Goal: Transaction & Acquisition: Download file/media

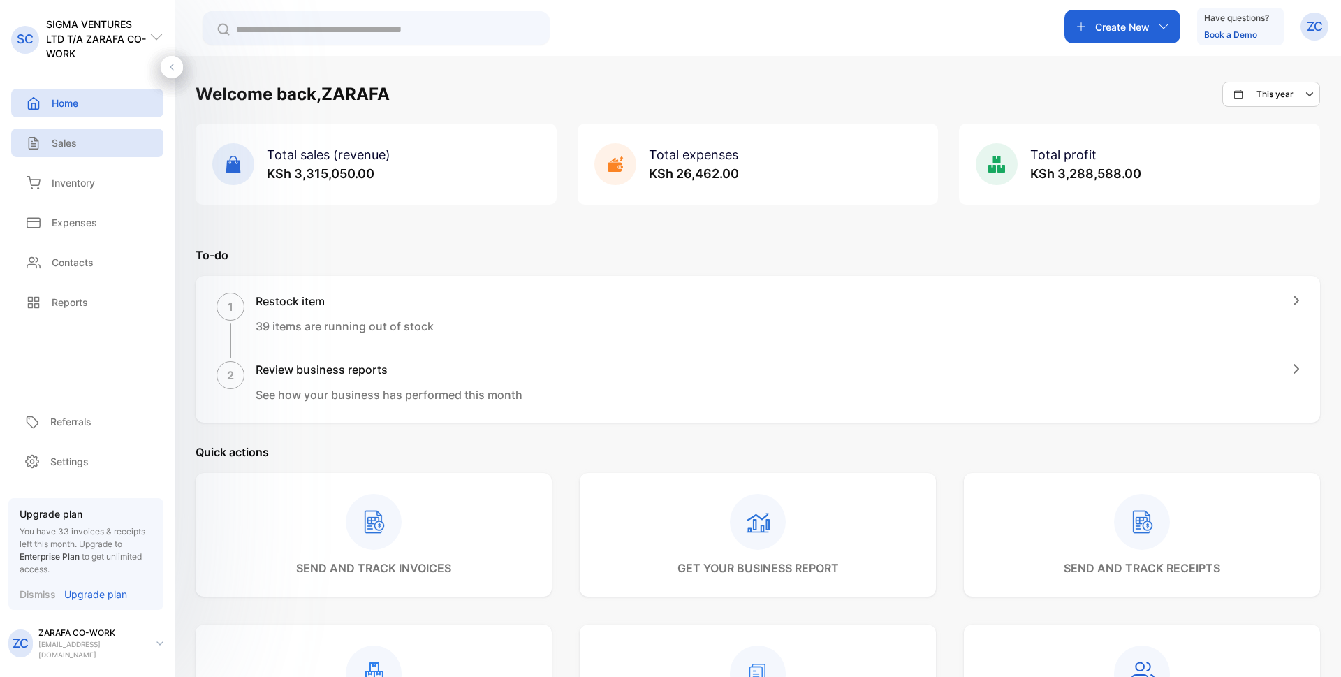
click at [57, 140] on p "Sales" at bounding box center [64, 143] width 25 height 15
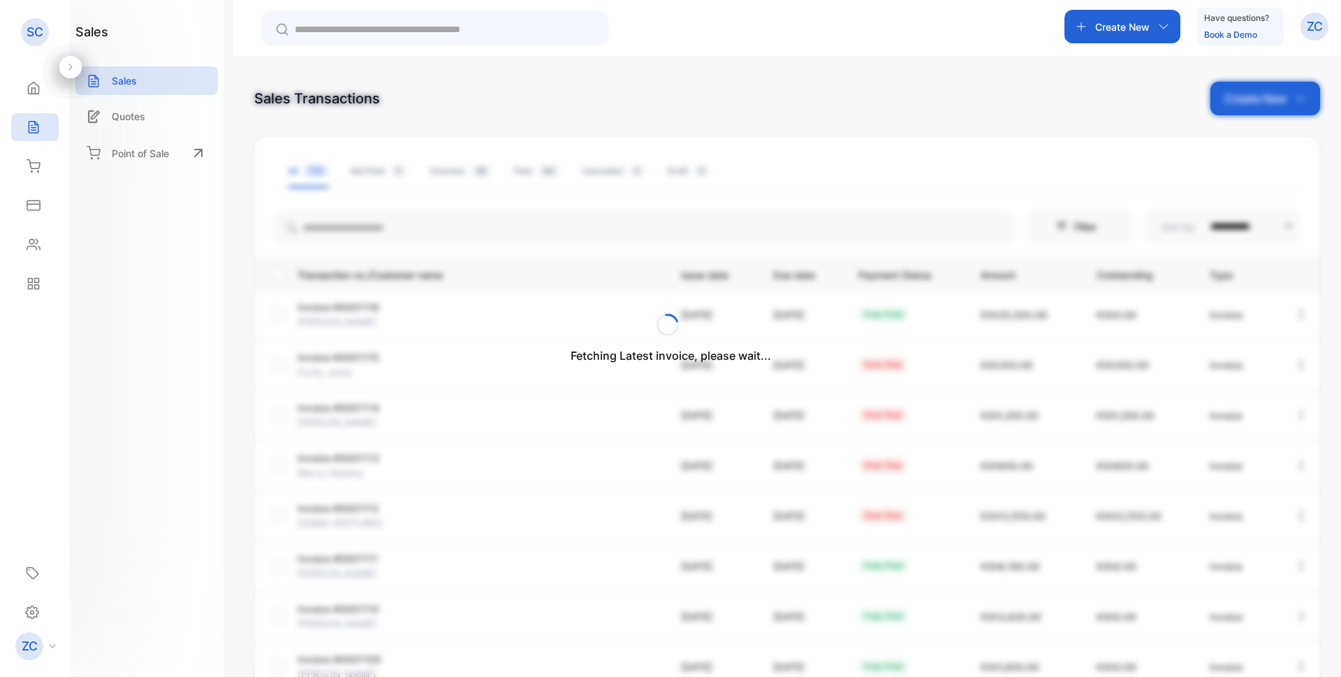
click at [1298, 416] on icon "button" at bounding box center [1301, 415] width 13 height 13
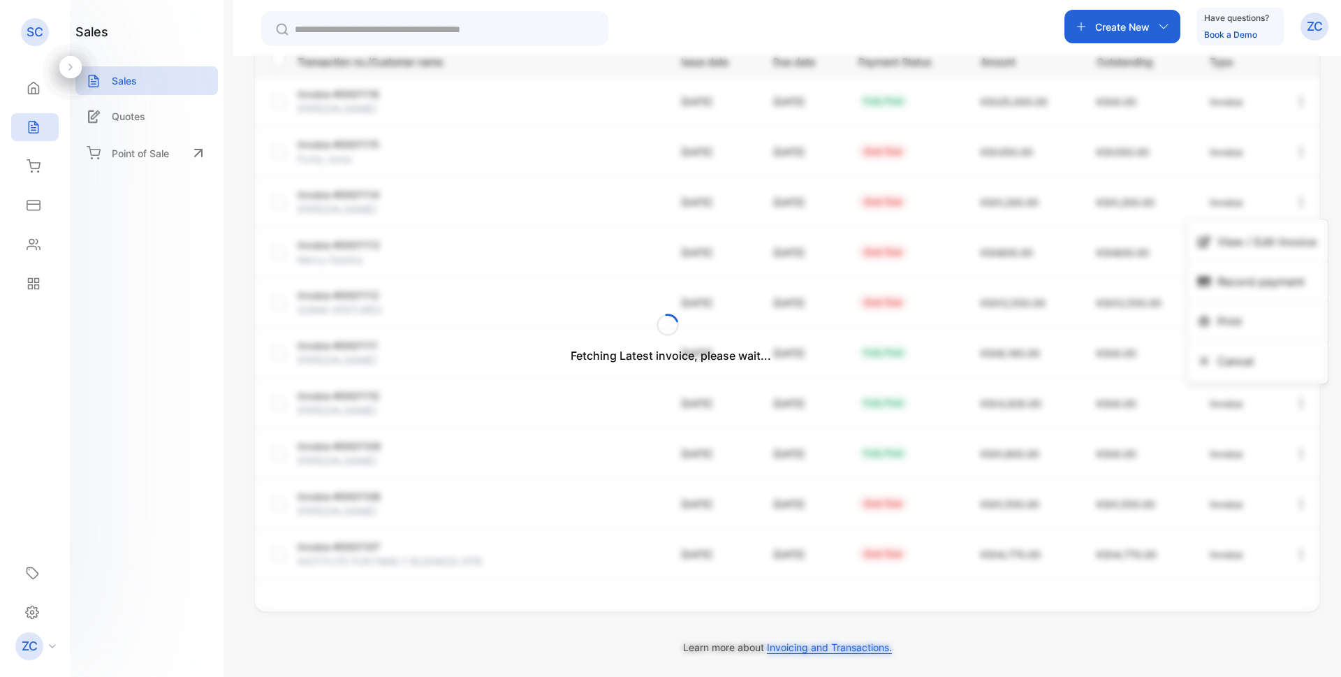
scroll to position [213, 0]
click at [1298, 555] on div "Fetching Latest invoice, please wait..." at bounding box center [670, 338] width 1341 height 677
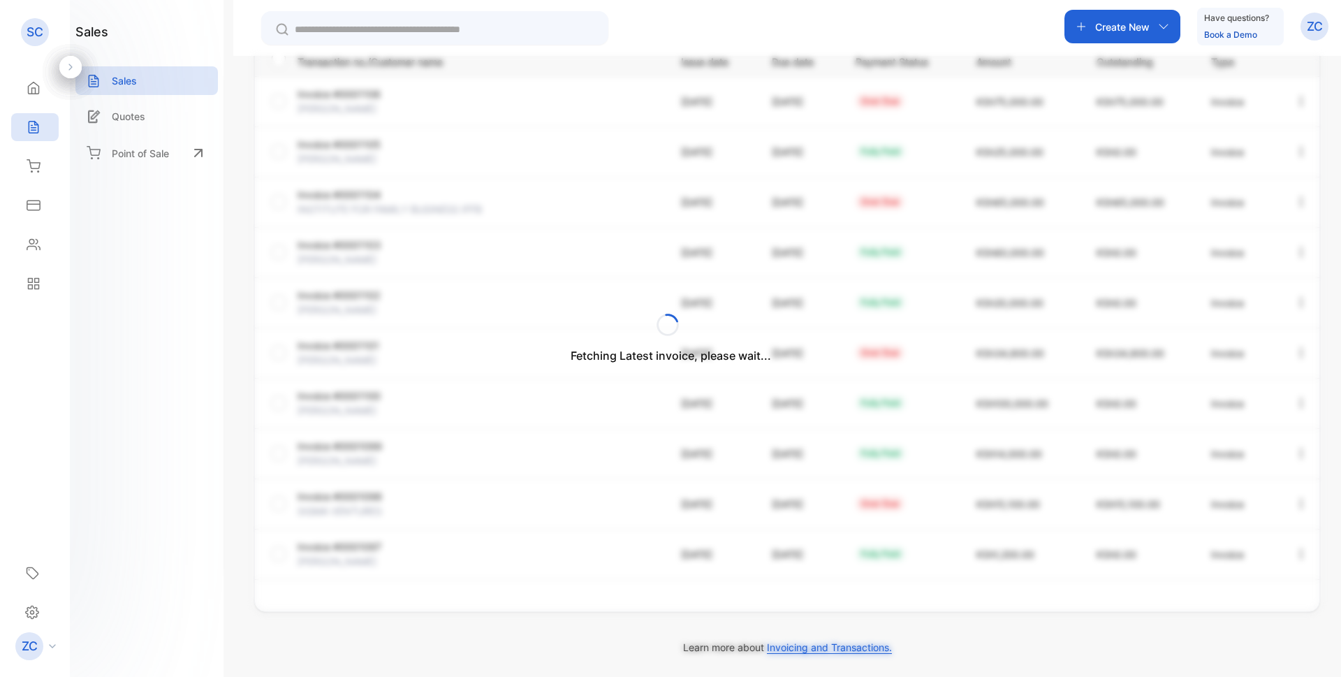
click at [678, 604] on div "Fetching Latest invoice, please wait..." at bounding box center [670, 338] width 1341 height 677
click at [32, 122] on icon at bounding box center [33, 128] width 9 height 12
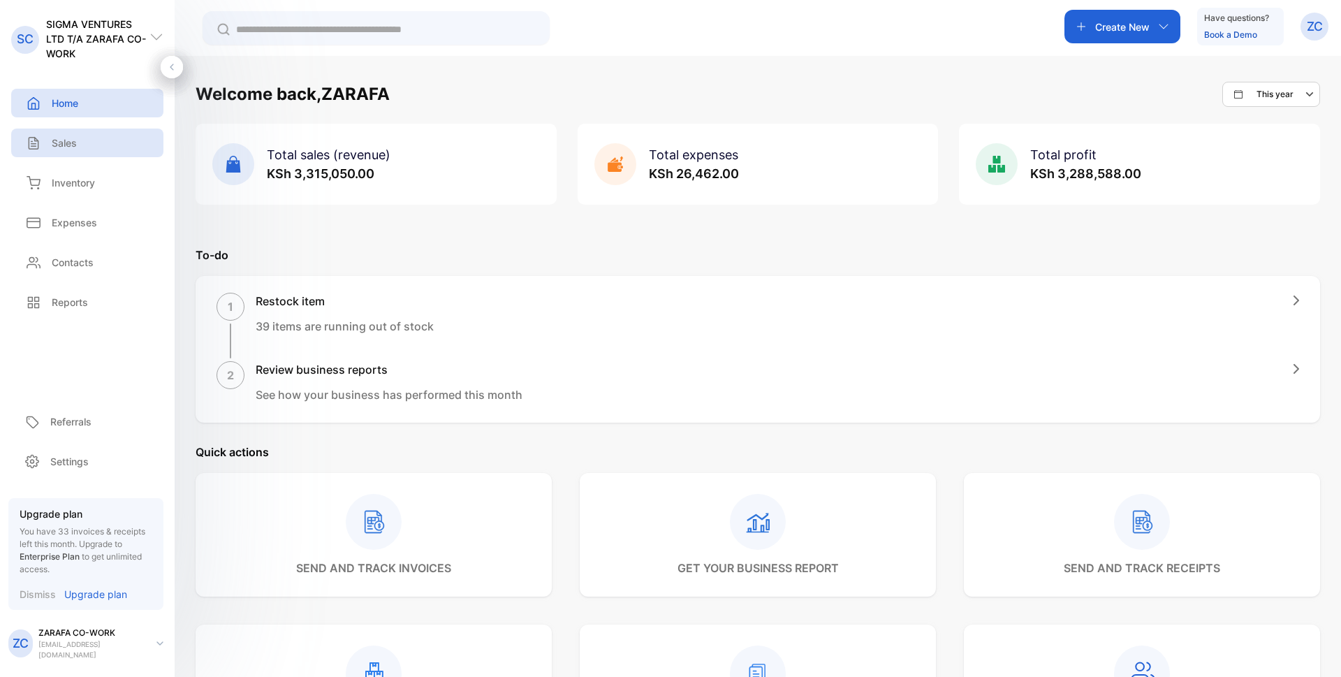
click at [56, 143] on p "Sales" at bounding box center [64, 143] width 25 height 15
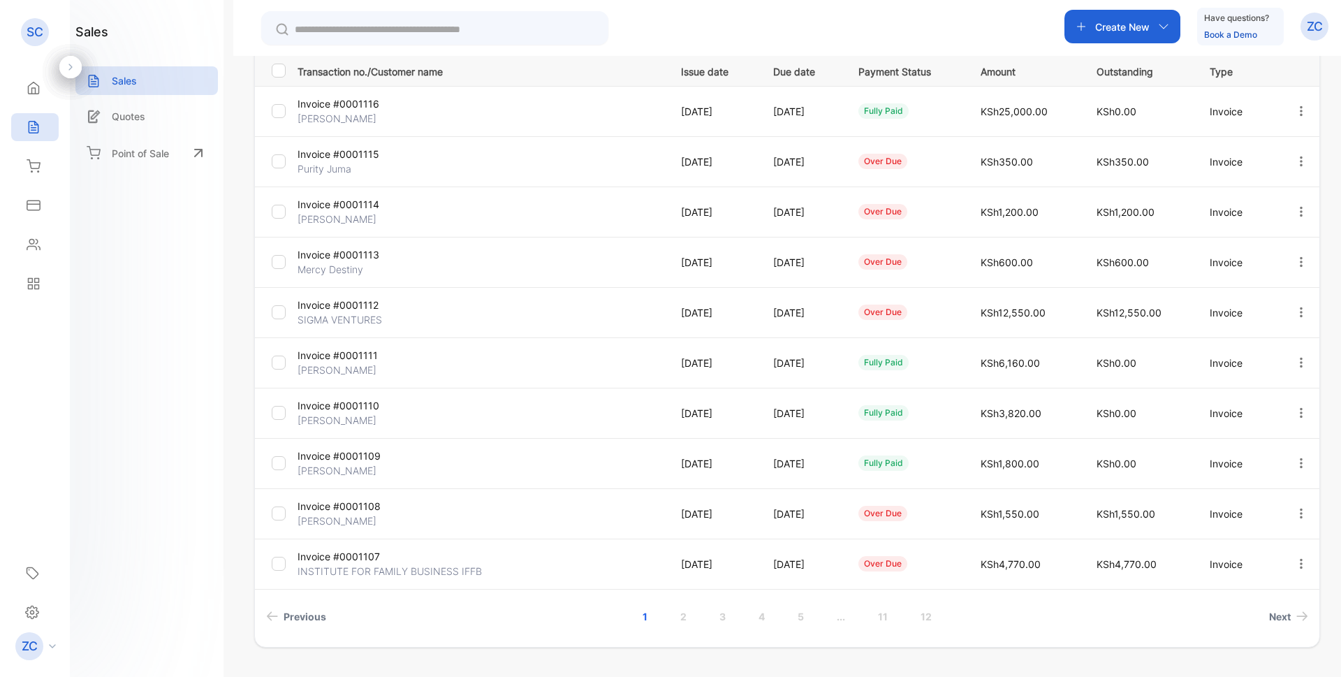
scroll to position [239, 0]
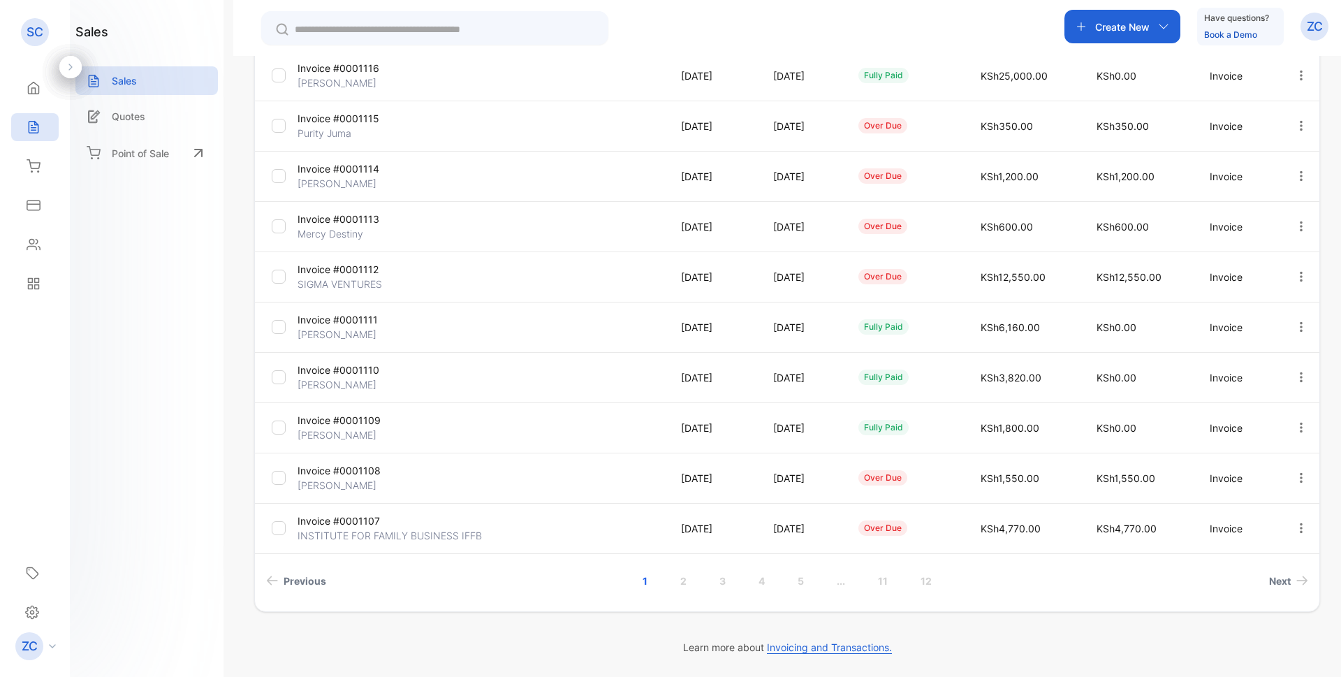
click at [1295, 530] on icon "button" at bounding box center [1301, 528] width 13 height 13
click at [1275, 562] on span "View / Edit Invoice" at bounding box center [1266, 567] width 99 height 17
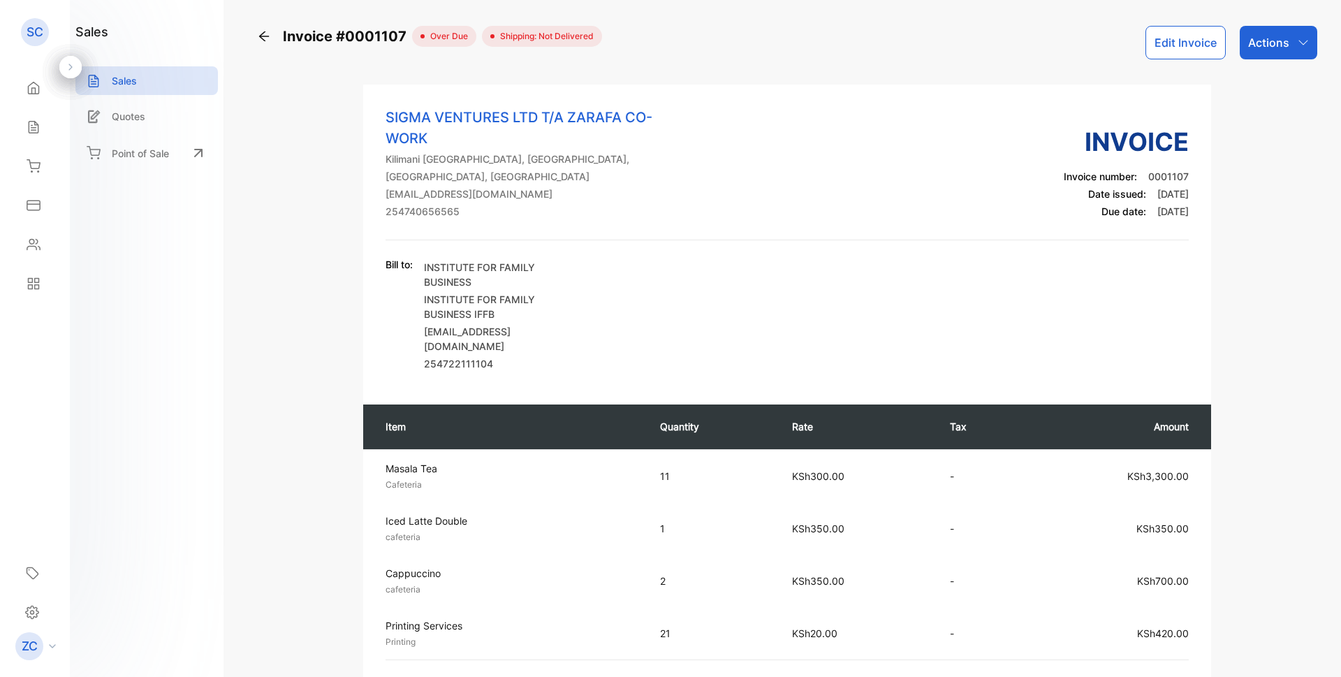
click at [1299, 42] on icon "button" at bounding box center [1303, 42] width 9 height 5
click at [29, 126] on icon at bounding box center [33, 128] width 9 height 12
click at [38, 126] on icon at bounding box center [33, 128] width 9 height 12
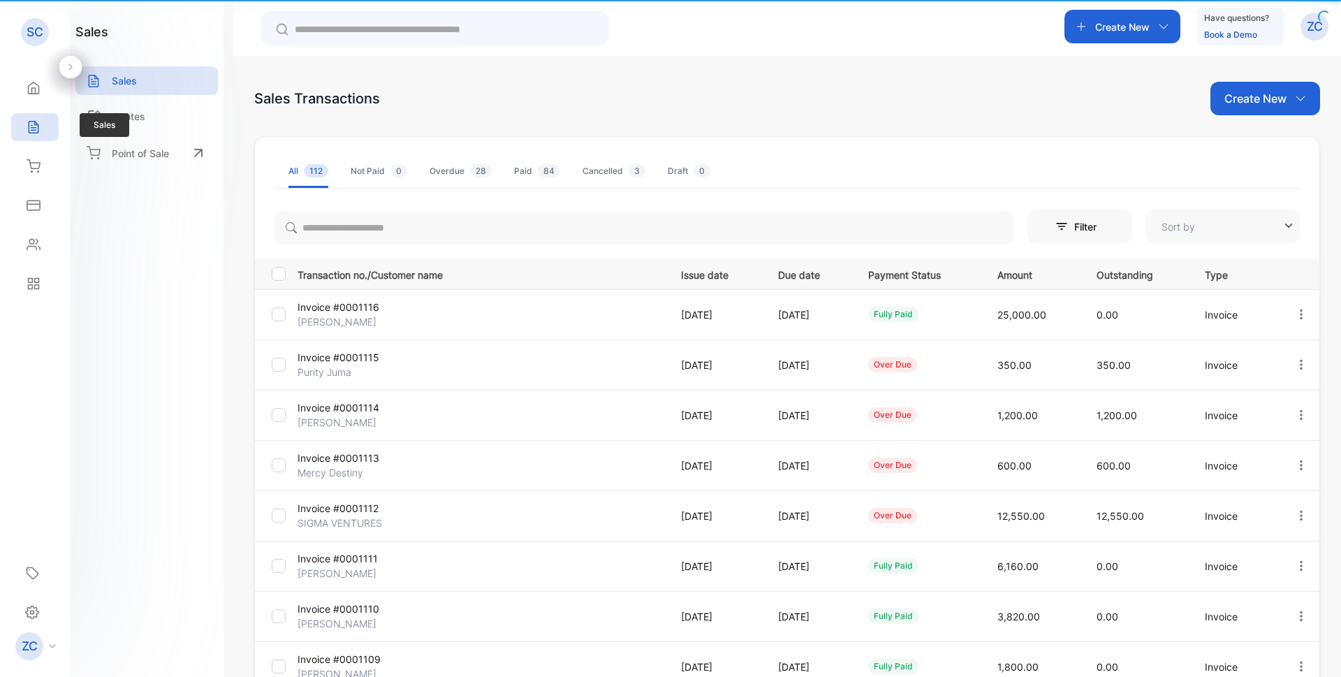
type input "**********"
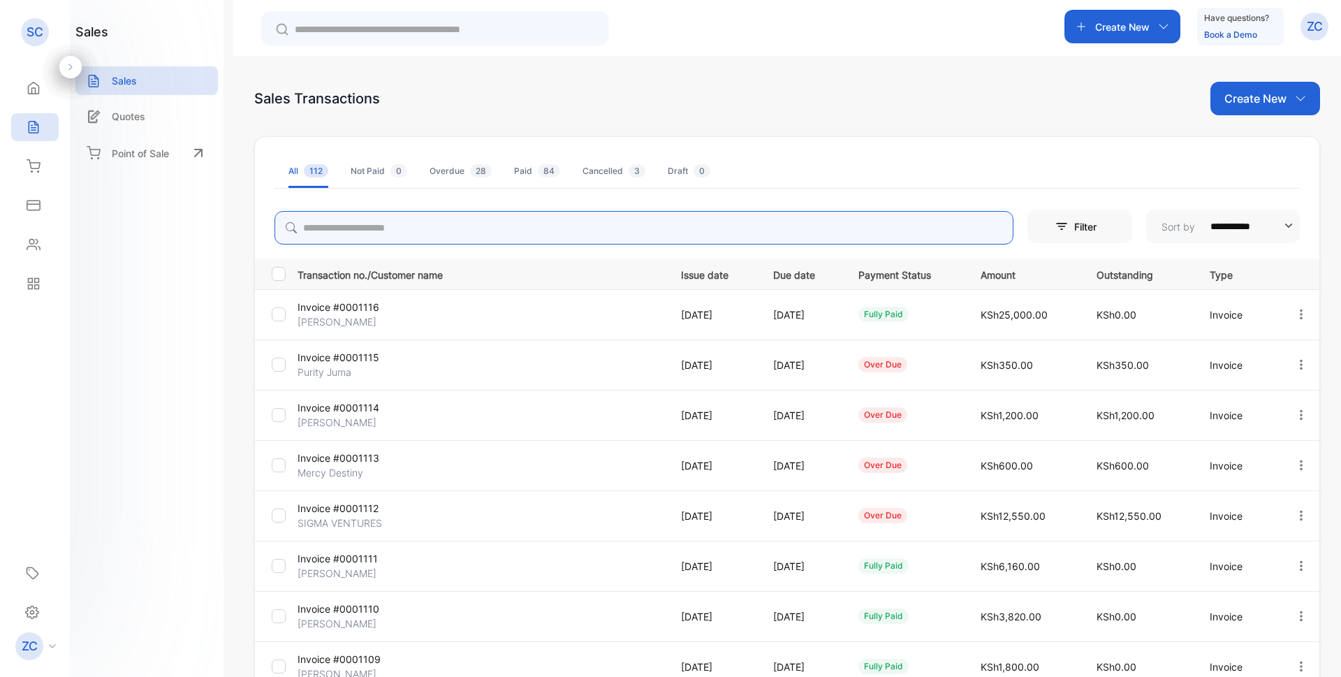
click at [372, 224] on input "search" at bounding box center [644, 228] width 739 height 34
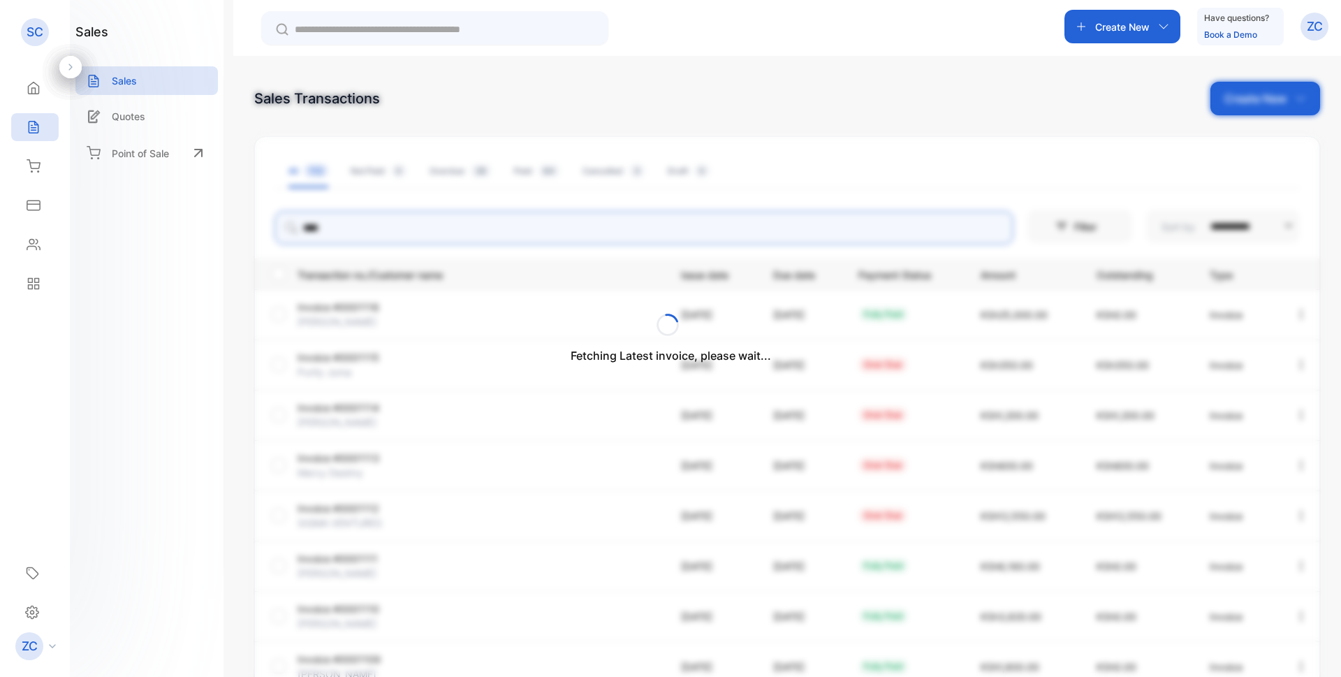
type input "****"
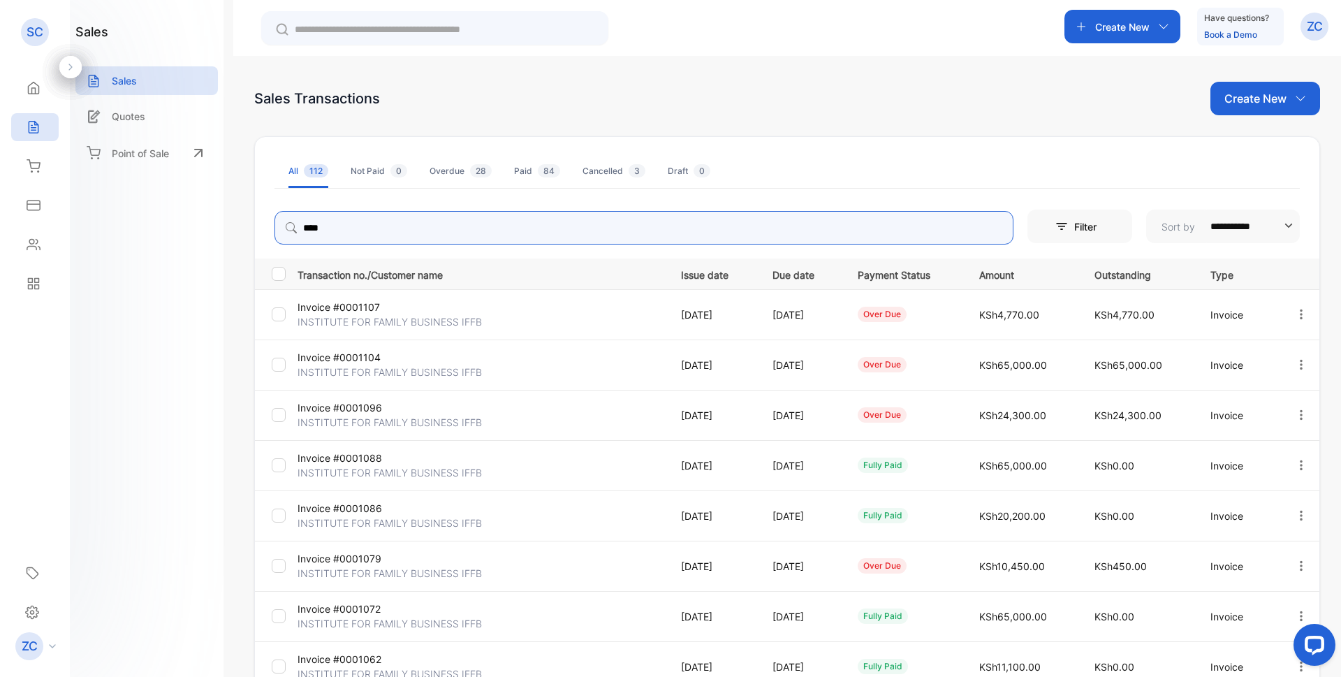
click at [1295, 365] on icon "button" at bounding box center [1301, 364] width 13 height 13
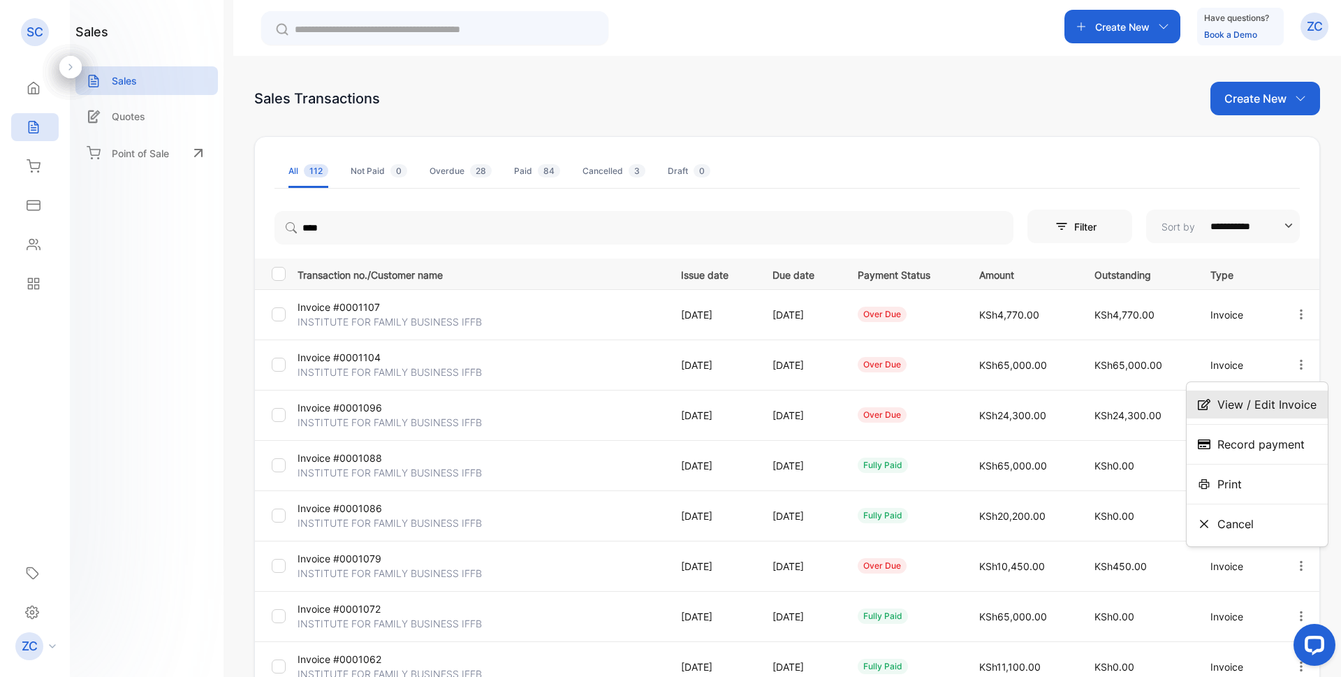
click at [1277, 404] on span "View / Edit Invoice" at bounding box center [1266, 404] width 99 height 17
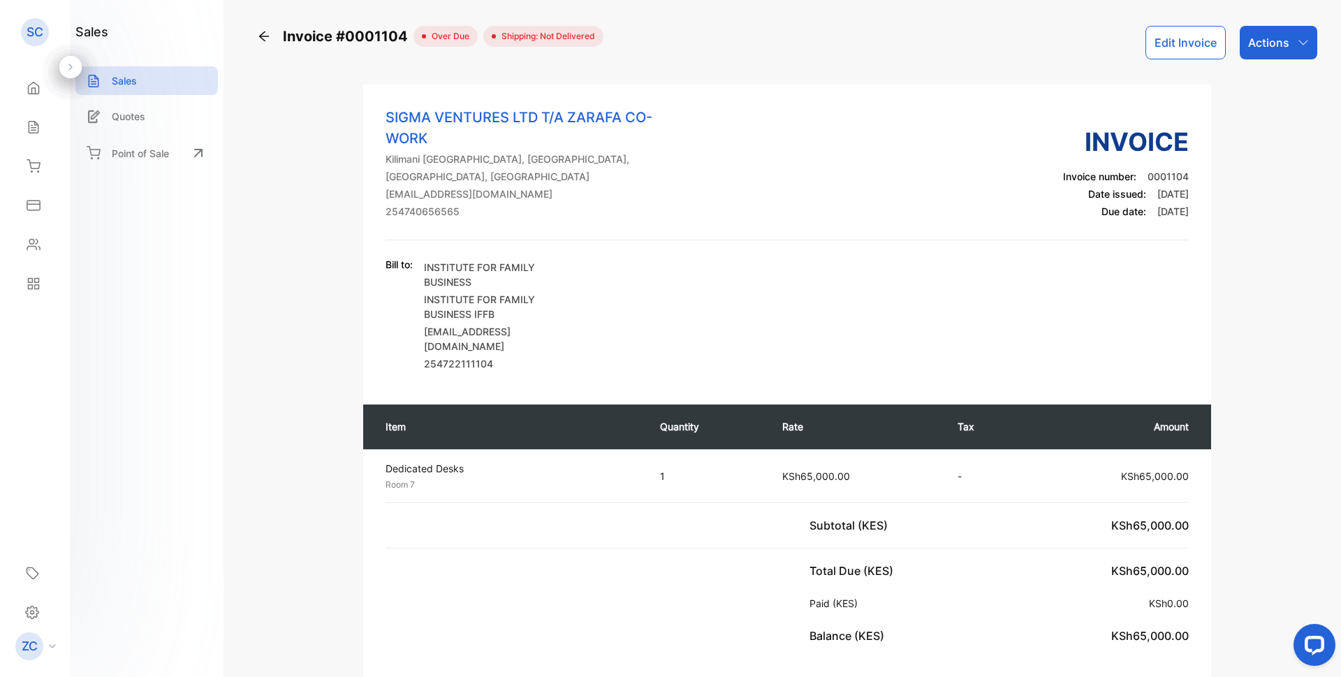
click at [1294, 36] on div "Actions" at bounding box center [1279, 43] width 78 height 34
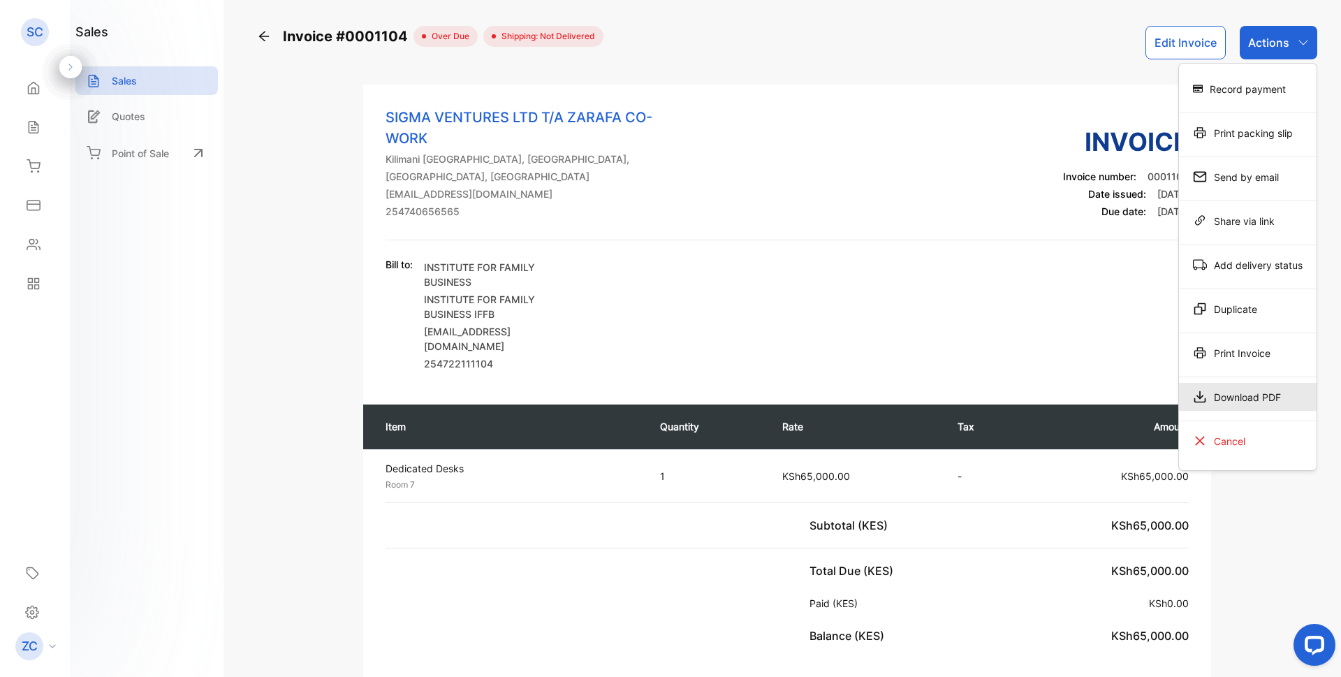
click at [1245, 402] on div "Download PDF" at bounding box center [1248, 397] width 138 height 28
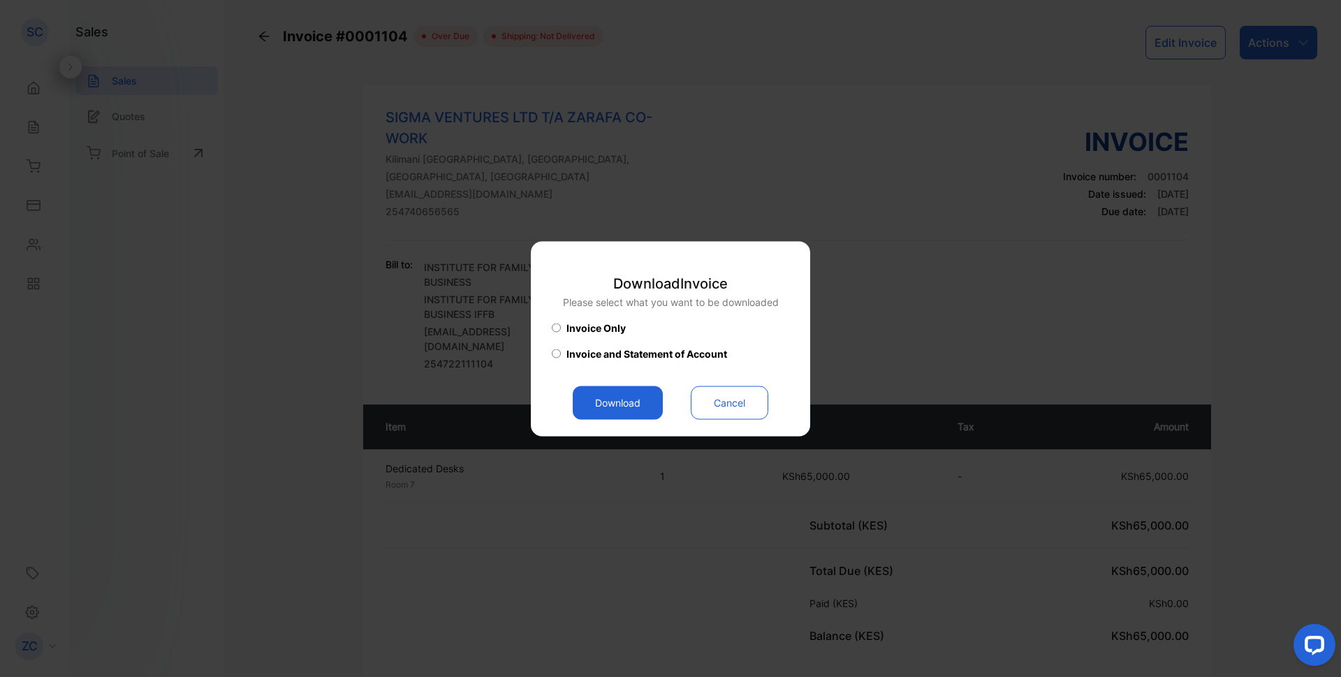
click at [605, 404] on button "Download" at bounding box center [618, 403] width 90 height 34
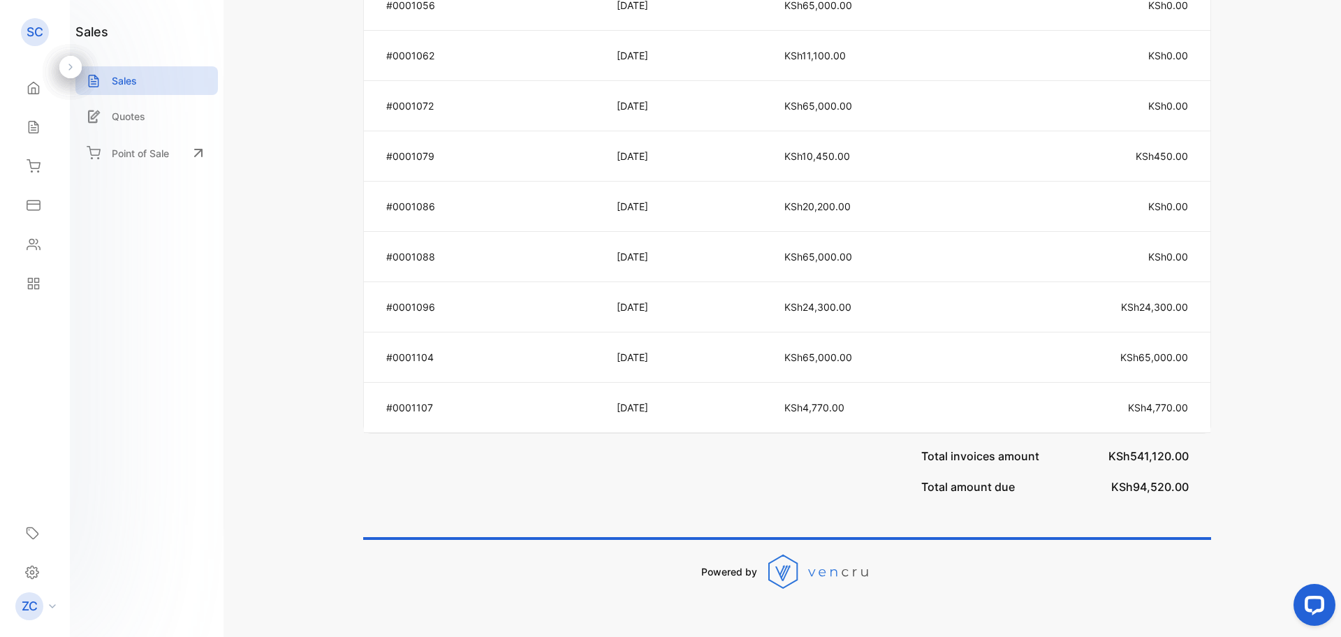
scroll to position [1366, 0]
